Goal: Task Accomplishment & Management: Manage account settings

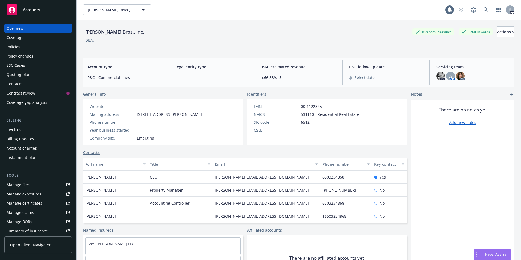
click at [317, 8] on div "Thoits Bros., Inc. Thoits Bros., Inc." at bounding box center [264, 9] width 362 height 11
click at [15, 29] on div "Overview" at bounding box center [15, 28] width 17 height 9
click at [143, 11] on icon "button" at bounding box center [143, 10] width 7 height 7
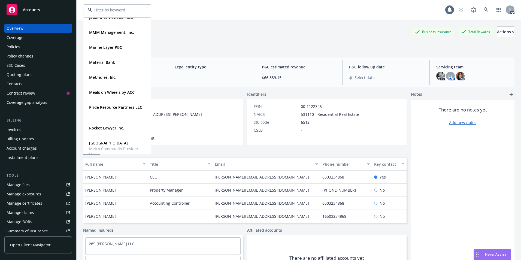
scroll to position [196, 0]
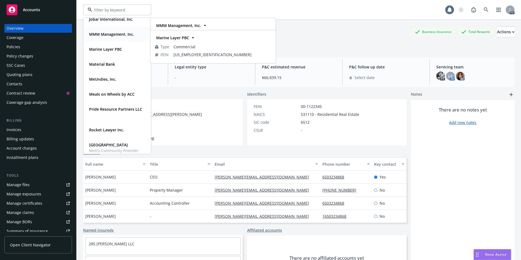
click at [97, 33] on strong "MMM Management, Inc." at bounding box center [111, 34] width 45 height 5
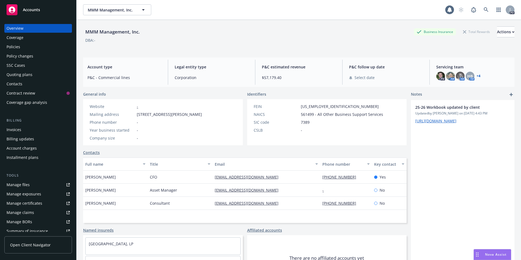
click at [14, 130] on div "Invoices" at bounding box center [14, 129] width 15 height 9
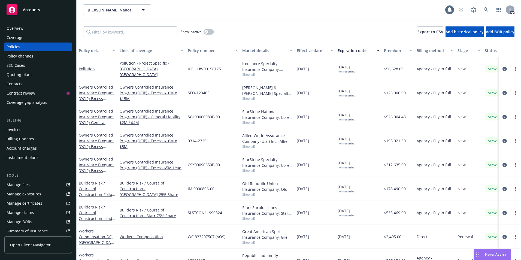
click at [16, 31] on div "Overview" at bounding box center [15, 28] width 17 height 9
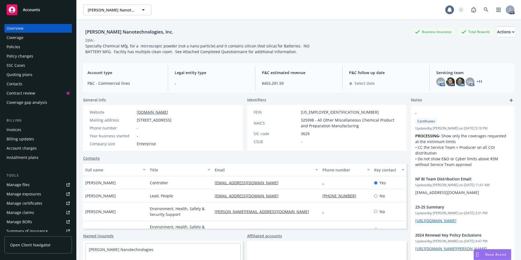
click at [33, 12] on div "Accounts" at bounding box center [38, 9] width 63 height 11
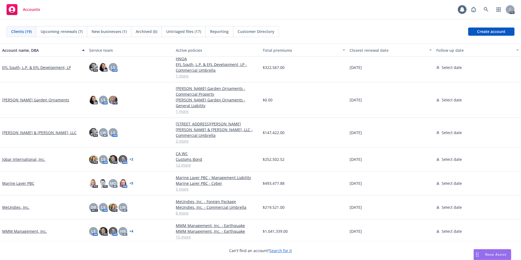
scroll to position [140, 0]
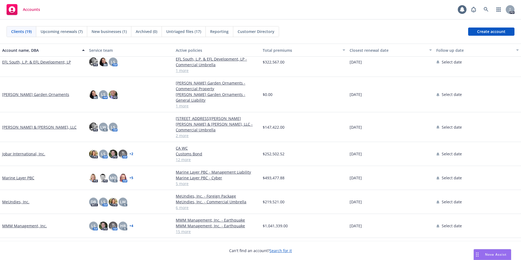
click at [19, 155] on link "Jobar International, Inc." at bounding box center [23, 154] width 43 height 6
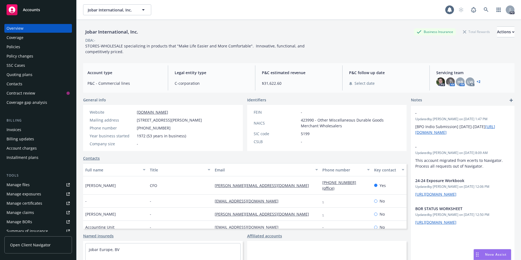
click at [16, 75] on div "Quoting plans" at bounding box center [20, 74] width 26 height 9
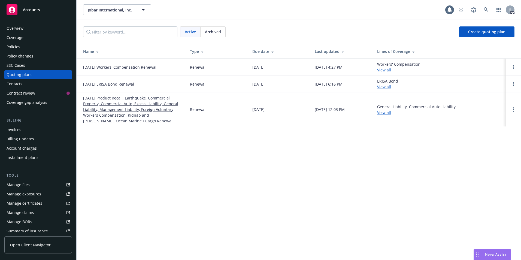
click at [101, 102] on link "[DATE] Product Recall, Earthquake, Commercial Property, Commercial Auto, Excess…" at bounding box center [132, 109] width 98 height 29
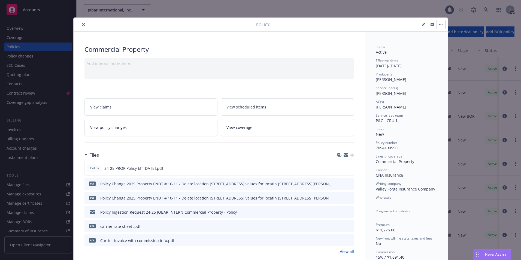
scroll to position [16, 0]
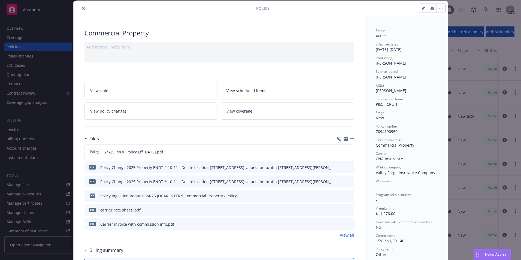
click at [82, 8] on icon "close" at bounding box center [83, 8] width 3 height 3
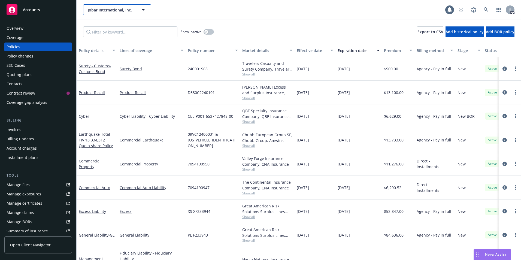
click at [141, 10] on icon "button" at bounding box center [143, 10] width 7 height 7
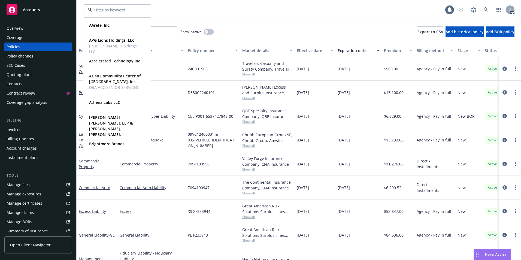
click at [129, 10] on input at bounding box center [116, 10] width 48 height 6
type input "vulcan"
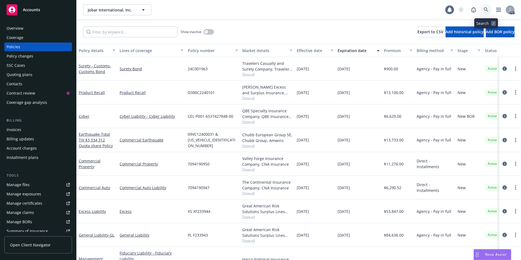
click at [486, 9] on icon at bounding box center [486, 9] width 5 height 5
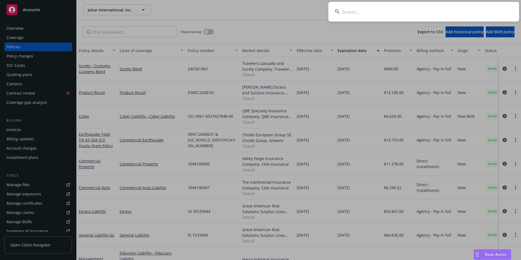
click at [358, 14] on input at bounding box center [423, 12] width 191 height 20
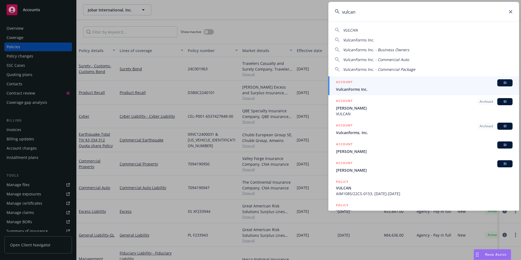
type input "vulcan"
click at [350, 86] on div "ACCOUNT BI" at bounding box center [424, 82] width 177 height 7
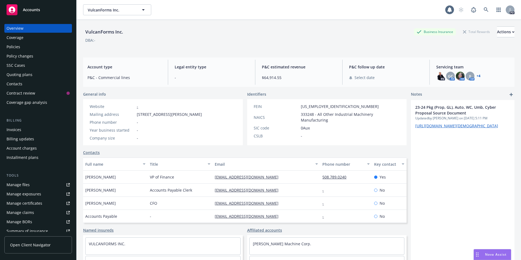
click at [10, 48] on div "Policies" at bounding box center [14, 47] width 14 height 9
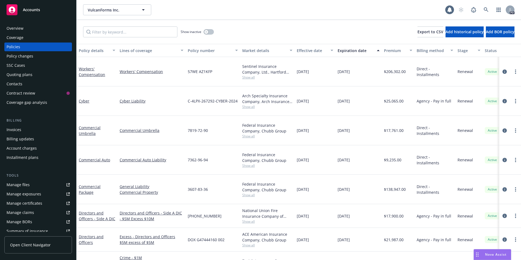
click at [14, 26] on div "Overview" at bounding box center [15, 28] width 17 height 9
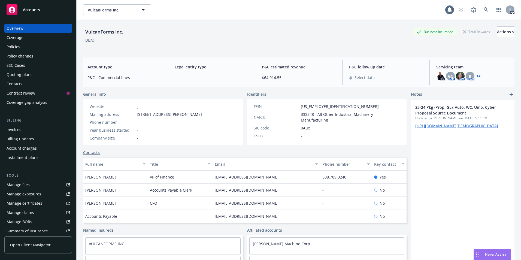
click at [27, 29] on div "Overview" at bounding box center [38, 28] width 63 height 9
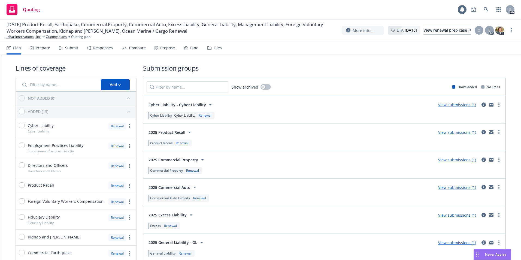
click at [448, 105] on link "View submissions (1)" at bounding box center [457, 104] width 38 height 5
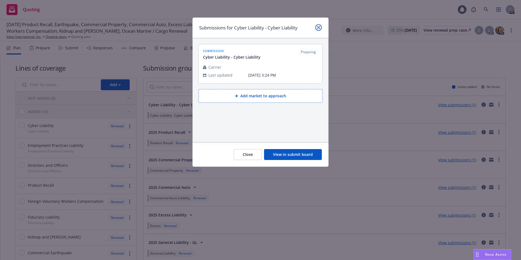
click at [320, 27] on link "close" at bounding box center [318, 27] width 7 height 7
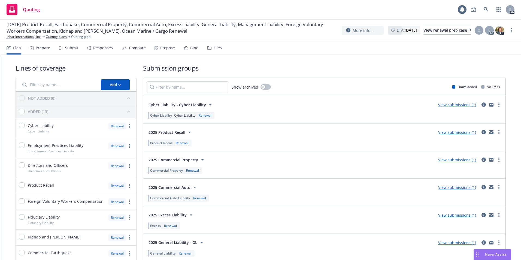
click at [101, 46] on div "Responses" at bounding box center [103, 48] width 20 height 4
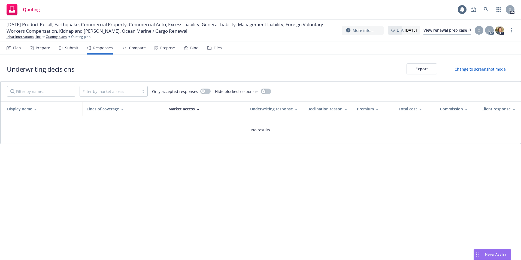
click at [64, 48] on div "Submit" at bounding box center [68, 47] width 19 height 13
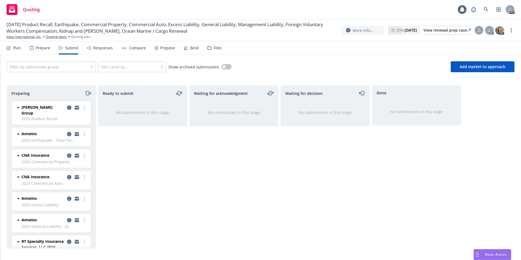
click at [16, 48] on div "Plan" at bounding box center [17, 48] width 8 height 4
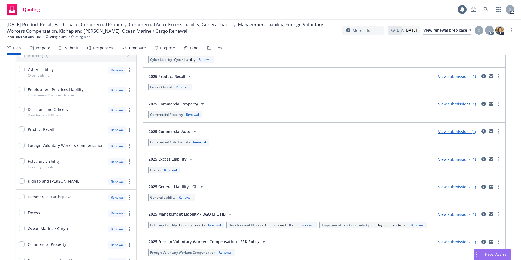
scroll to position [56, 0]
click at [454, 131] on link "View submissions (1)" at bounding box center [457, 130] width 38 height 5
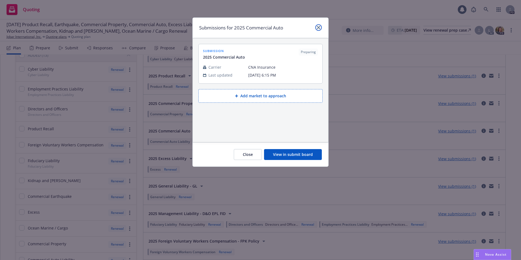
click at [318, 29] on icon "close" at bounding box center [318, 27] width 3 height 3
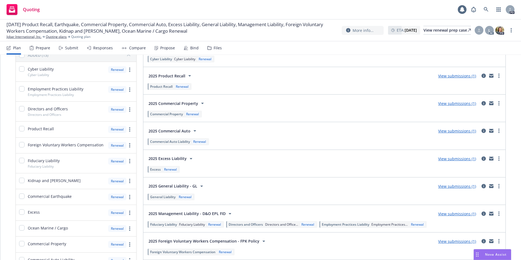
click at [158, 130] on span "2025 Commercial Auto" at bounding box center [169, 131] width 42 height 6
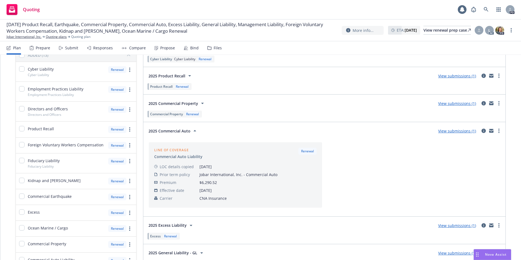
click at [364, 154] on div "Line of coverage Commercial Auto Liability Renewal LOC details copied 05/03/202…" at bounding box center [325, 174] width 356 height 69
click at [362, 156] on div "Line of coverage Commercial Auto Liability Renewal LOC details copied 05/03/202…" at bounding box center [325, 174] width 356 height 69
click at [358, 159] on div "Line of coverage Commercial Auto Liability Renewal LOC details copied 05/03/202…" at bounding box center [325, 174] width 356 height 69
click at [498, 131] on circle "more" at bounding box center [498, 130] width 1 height 1
click at [365, 151] on div "Line of coverage Commercial Auto Liability Renewal LOC details copied 05/03/202…" at bounding box center [325, 174] width 356 height 69
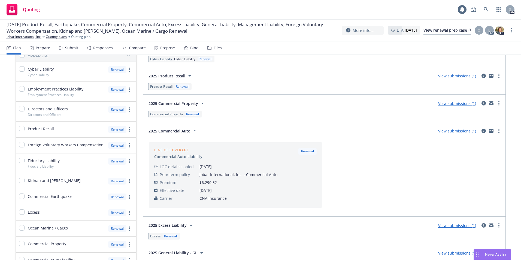
click at [365, 151] on div "Line of coverage Commercial Auto Liability Renewal LOC details copied 05/03/202…" at bounding box center [325, 174] width 356 height 69
click at [99, 47] on div "Responses" at bounding box center [103, 48] width 20 height 4
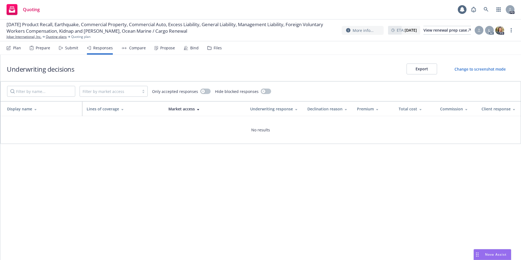
click at [127, 136] on div "No results" at bounding box center [261, 130] width 520 height 28
click at [68, 46] on div "Submit" at bounding box center [71, 48] width 13 height 4
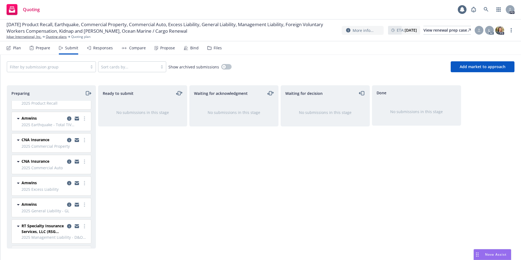
scroll to position [24, 0]
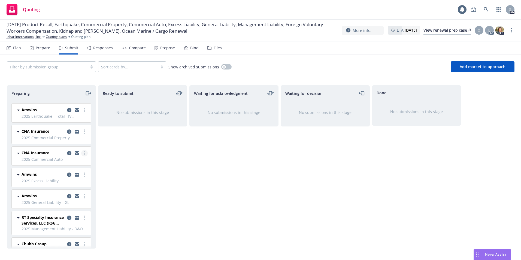
click at [81, 150] on link "more" at bounding box center [84, 153] width 7 height 7
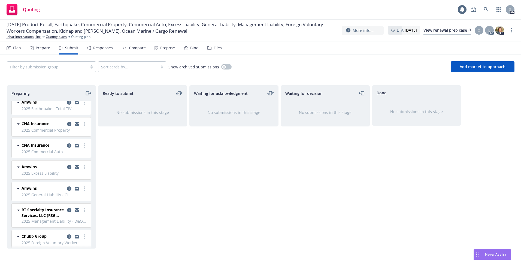
scroll to position [0, 0]
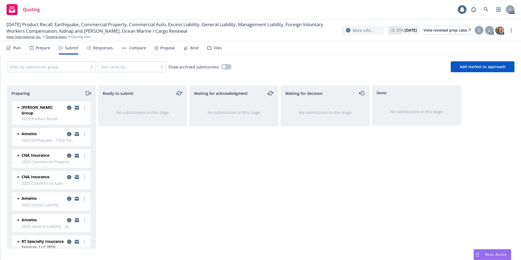
click at [104, 47] on div "Responses" at bounding box center [103, 48] width 20 height 4
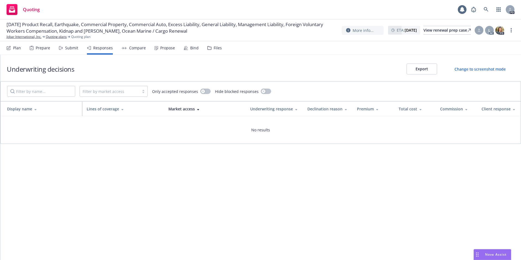
click at [133, 46] on div "Compare" at bounding box center [137, 48] width 17 height 4
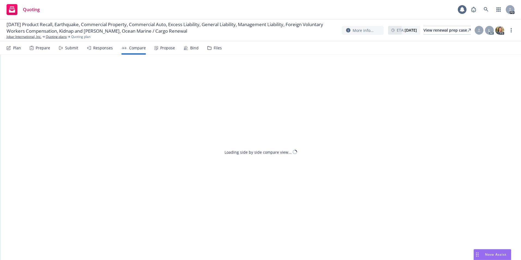
click at [160, 47] on div "Propose" at bounding box center [167, 48] width 15 height 4
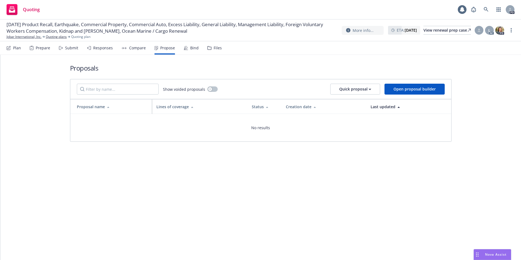
click at [193, 49] on div "Bind" at bounding box center [194, 48] width 8 height 4
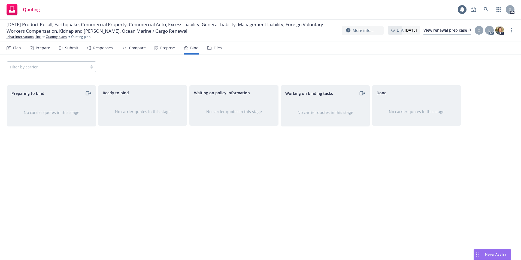
click at [167, 47] on div "Propose" at bounding box center [167, 48] width 15 height 4
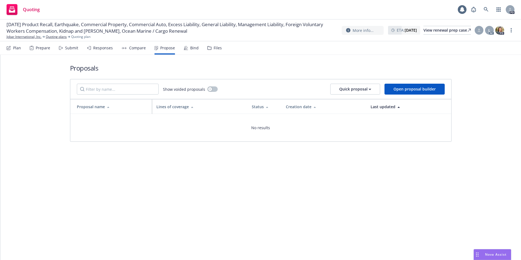
click at [137, 48] on div "Compare" at bounding box center [137, 48] width 17 height 4
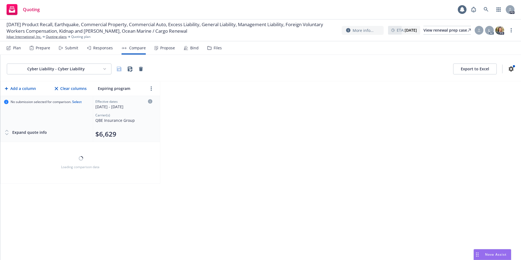
click at [103, 46] on div "Responses" at bounding box center [103, 48] width 20 height 4
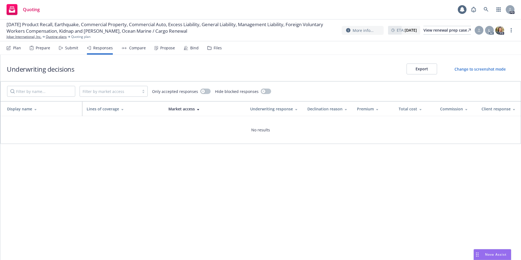
click at [69, 49] on div "Submit" at bounding box center [71, 48] width 13 height 4
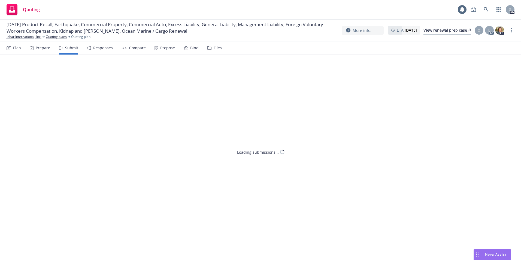
click at [38, 48] on div "Prepare" at bounding box center [43, 48] width 14 height 4
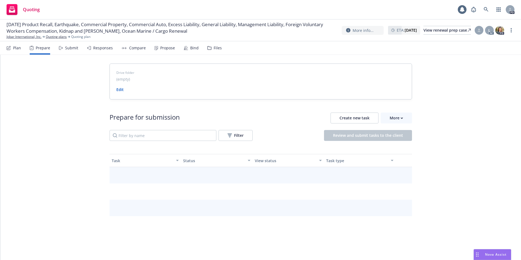
click at [16, 49] on div "Plan" at bounding box center [17, 48] width 8 height 4
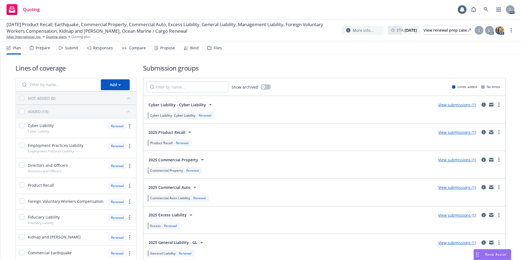
scroll to position [163, 0]
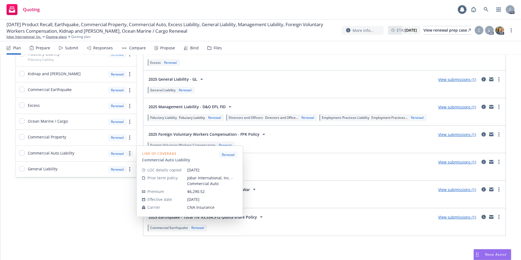
click at [129, 154] on link "more" at bounding box center [129, 153] width 7 height 7
click at [31, 197] on div "Lines of coverage Add NOT ADDED (0) ADDED (13) Cyber Liability Cyber Liability …" at bounding box center [76, 68] width 121 height 336
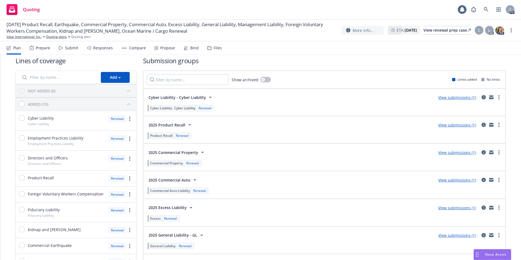
scroll to position [0, 0]
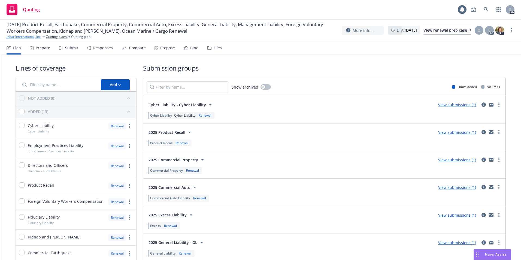
click at [30, 36] on link "Jobar International, Inc." at bounding box center [24, 36] width 35 height 5
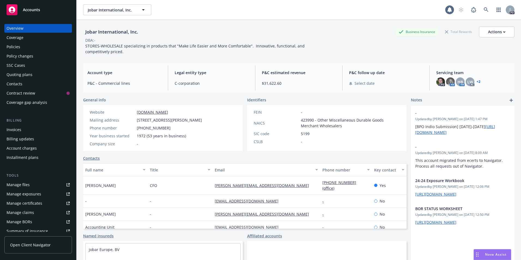
click at [20, 186] on div "Manage files" at bounding box center [18, 184] width 23 height 9
click at [14, 48] on div "Policies" at bounding box center [14, 47] width 14 height 9
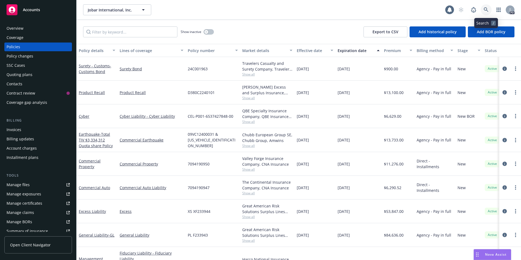
click at [485, 9] on icon at bounding box center [486, 9] width 5 height 5
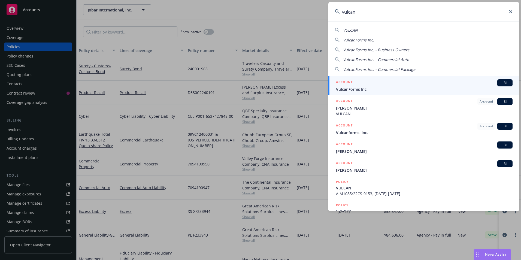
type input "vulcan"
click at [359, 88] on span "VulcanForms Inc." at bounding box center [424, 89] width 177 height 6
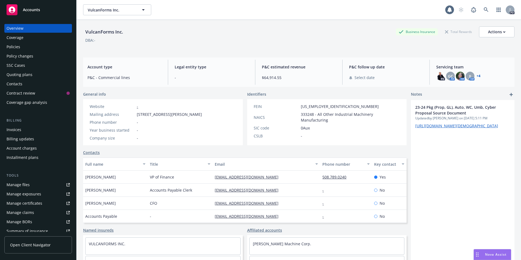
click at [9, 49] on div "Policies" at bounding box center [14, 47] width 14 height 9
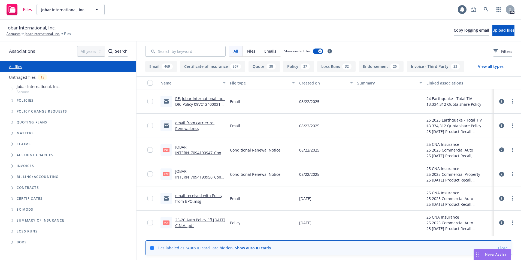
click at [186, 195] on link "email received with Policy from BPO.msg" at bounding box center [198, 198] width 47 height 11
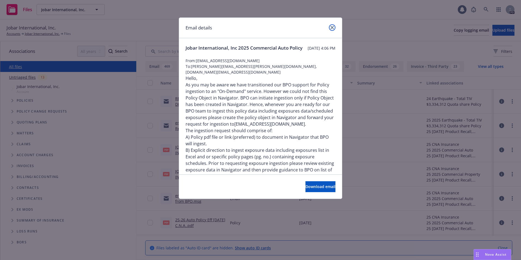
click at [333, 26] on icon "close" at bounding box center [332, 27] width 3 height 3
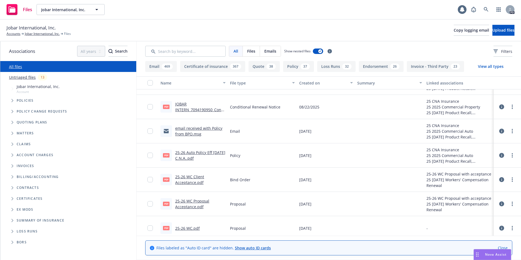
scroll to position [72, 0]
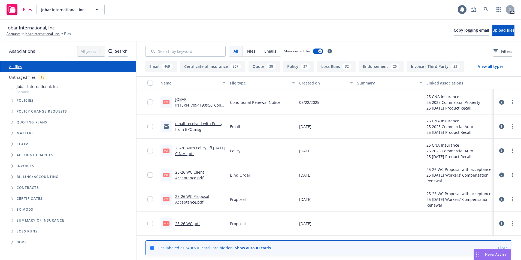
click at [194, 146] on link "25-26 Auto Policy Eff [DATE] C.N.A..pdf" at bounding box center [200, 150] width 50 height 11
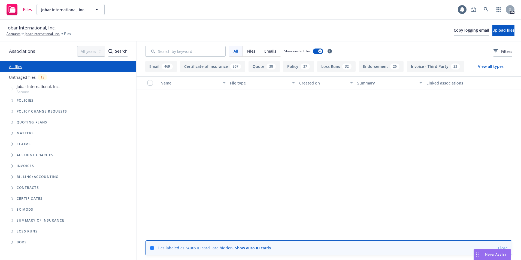
scroll to position [0, 0]
